Goal: Information Seeking & Learning: Stay updated

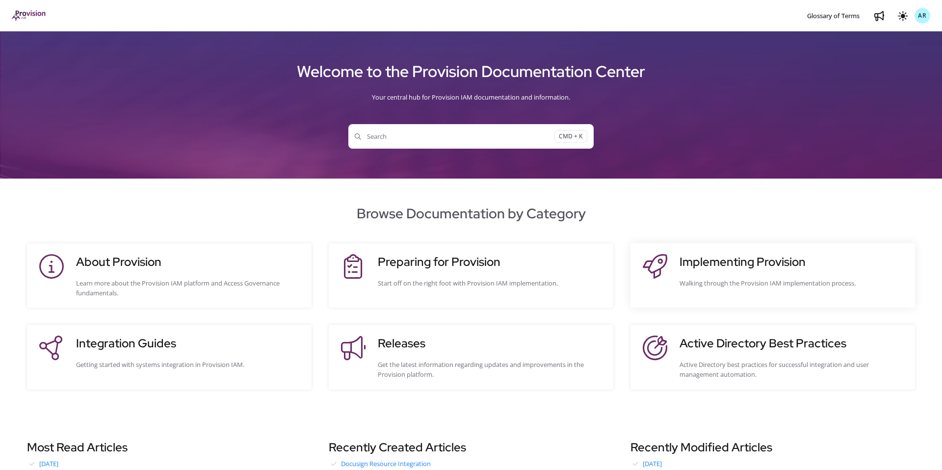
click at [690, 277] on div "Implementing Provision Walking through the Provision IAM implementation process." at bounding box center [793, 275] width 226 height 45
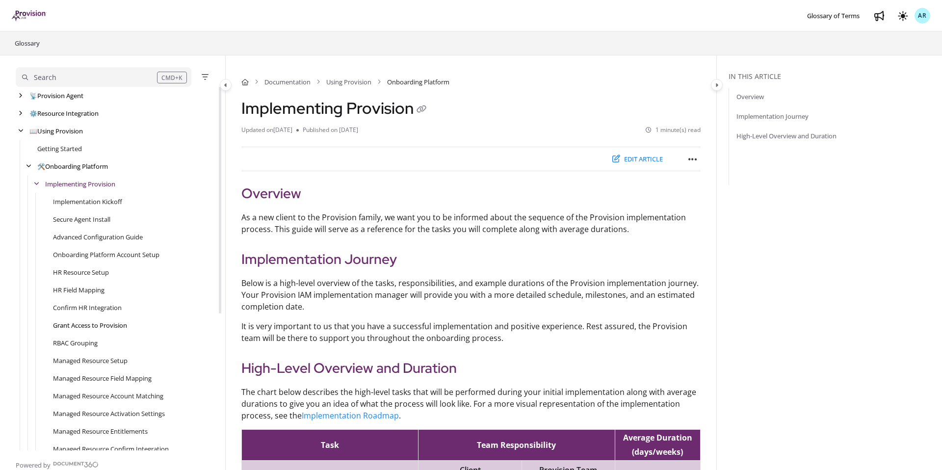
scroll to position [219, 0]
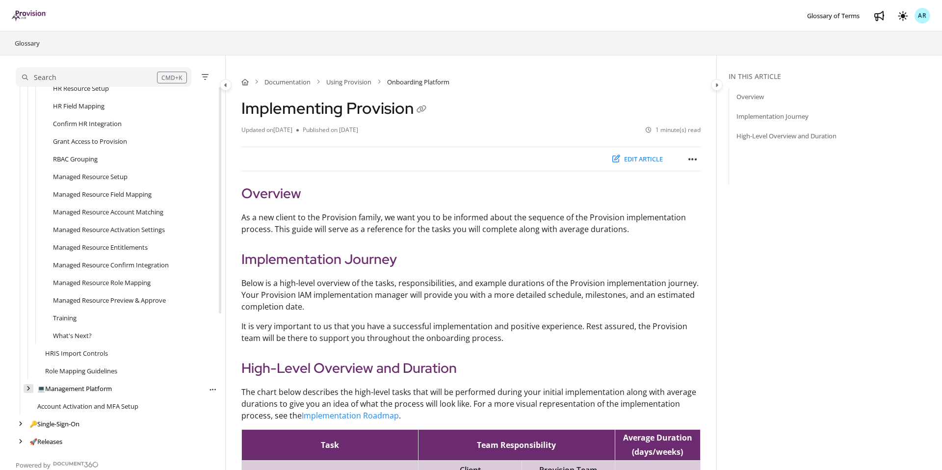
click at [27, 386] on icon "arrow" at bounding box center [28, 389] width 4 height 6
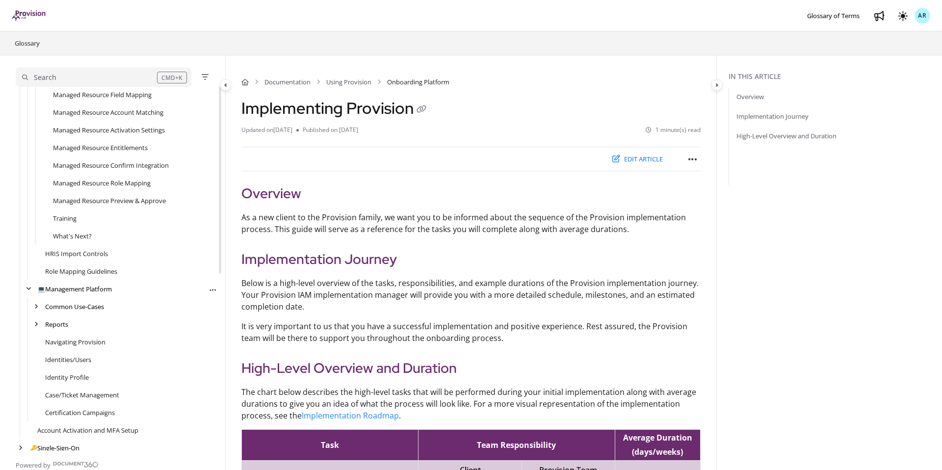
scroll to position [343, 0]
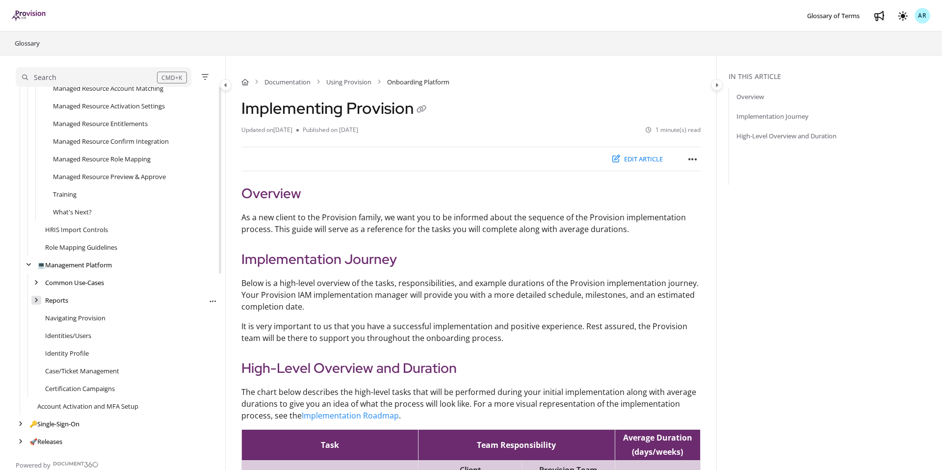
click at [38, 298] on icon "arrow" at bounding box center [36, 300] width 4 height 6
click at [55, 298] on link "Reports" at bounding box center [57, 300] width 24 height 10
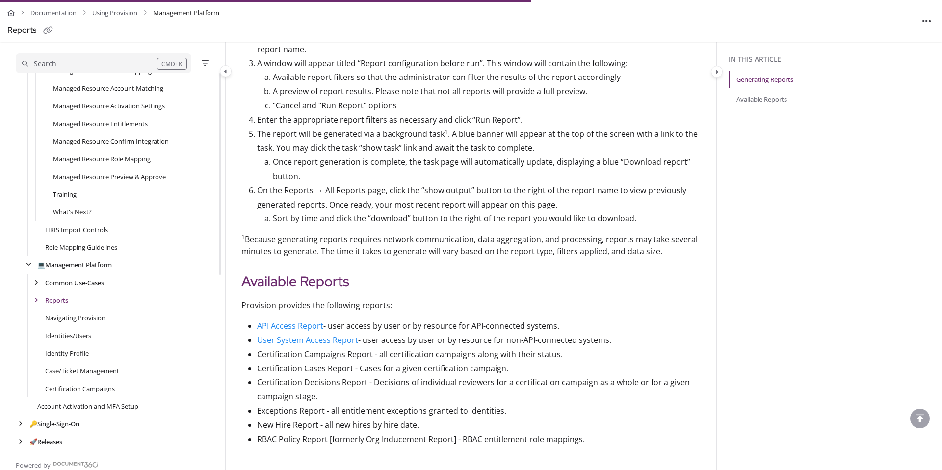
scroll to position [295, 0]
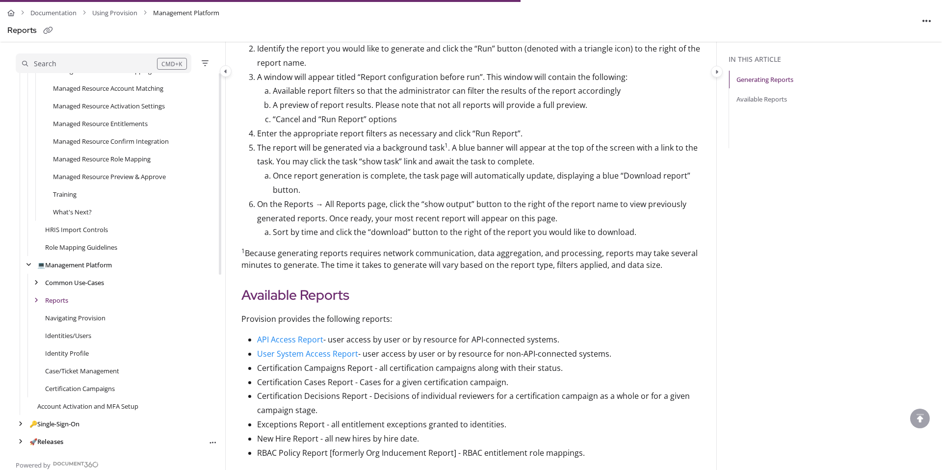
click at [57, 439] on link "🚀 Releases" at bounding box center [46, 442] width 34 height 10
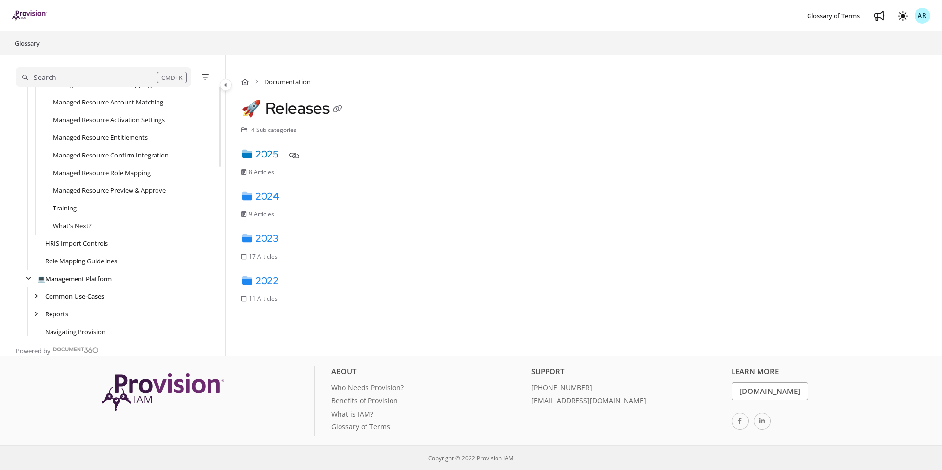
click at [272, 156] on link "2025" at bounding box center [259, 154] width 37 height 13
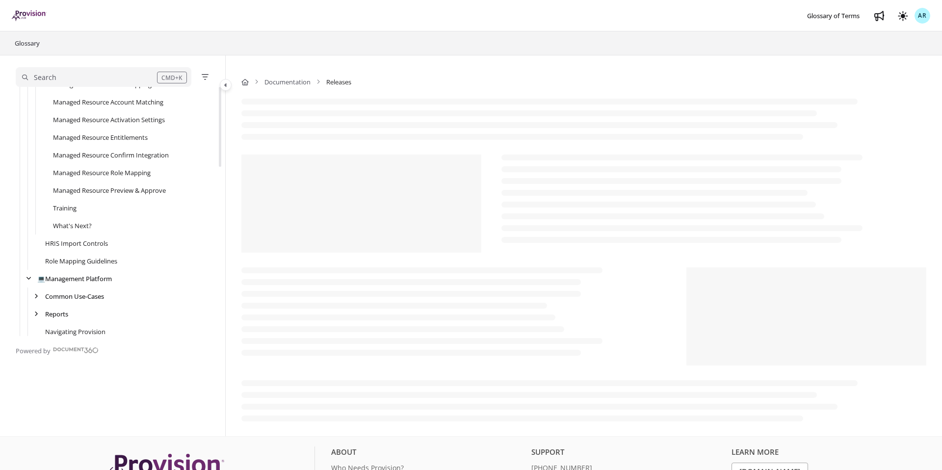
scroll to position [555, 0]
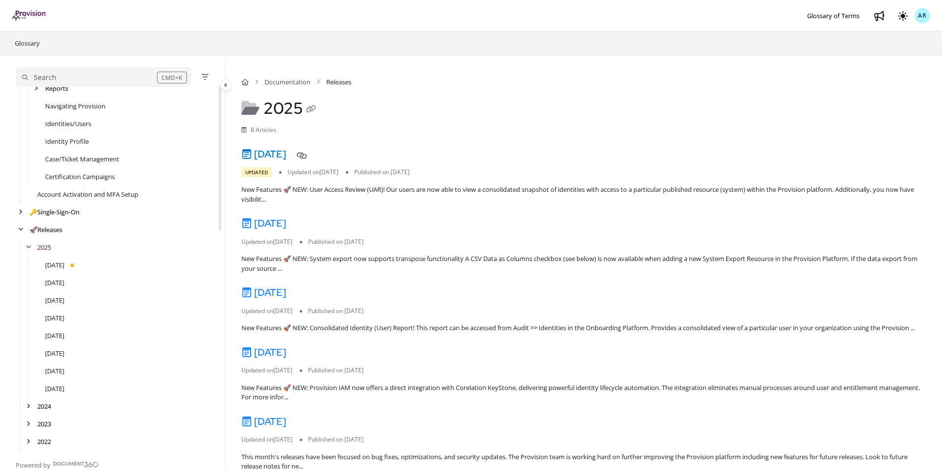
click at [286, 155] on link "[DATE]" at bounding box center [263, 154] width 45 height 13
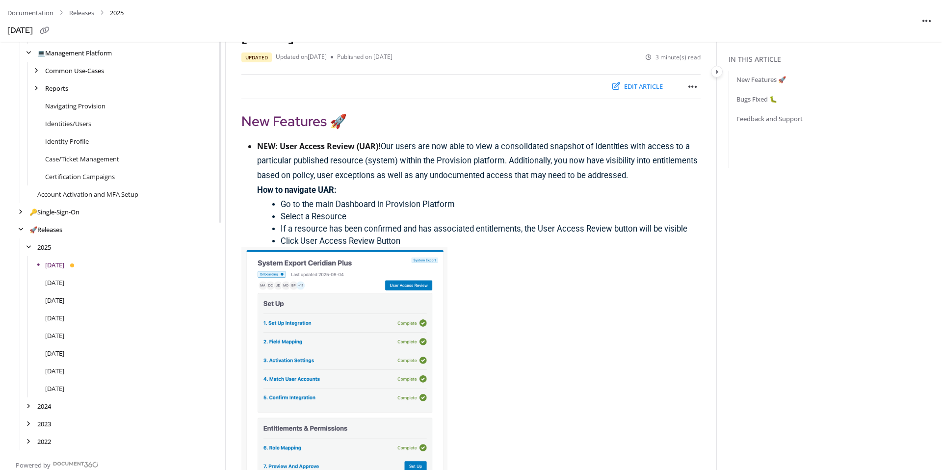
scroll to position [82, 0]
